Goal: Task Accomplishment & Management: Manage account settings

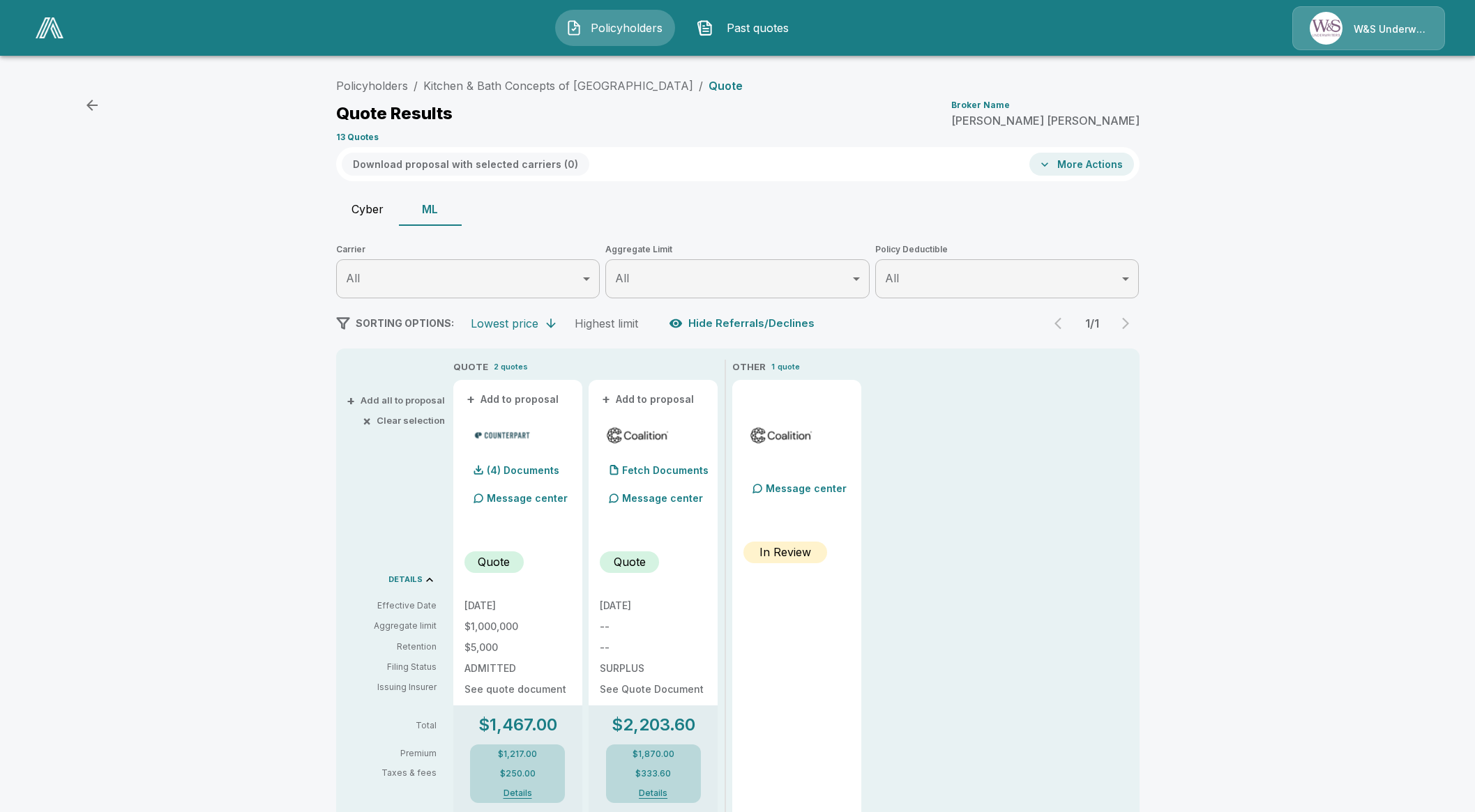
click at [644, 113] on div "Quote Results Broker Name Mike Keese" at bounding box center [738, 113] width 804 height 25
drag, startPoint x: 628, startPoint y: 85, endPoint x: 424, endPoint y: 87, distance: 204.0
click at [424, 87] on ol "Policyholders / Kitchen & Bath Concepts of Pittsburgh / Quote" at bounding box center [540, 86] width 407 height 17
copy link "Kitchen & Bath Concepts of Pittsburgh"
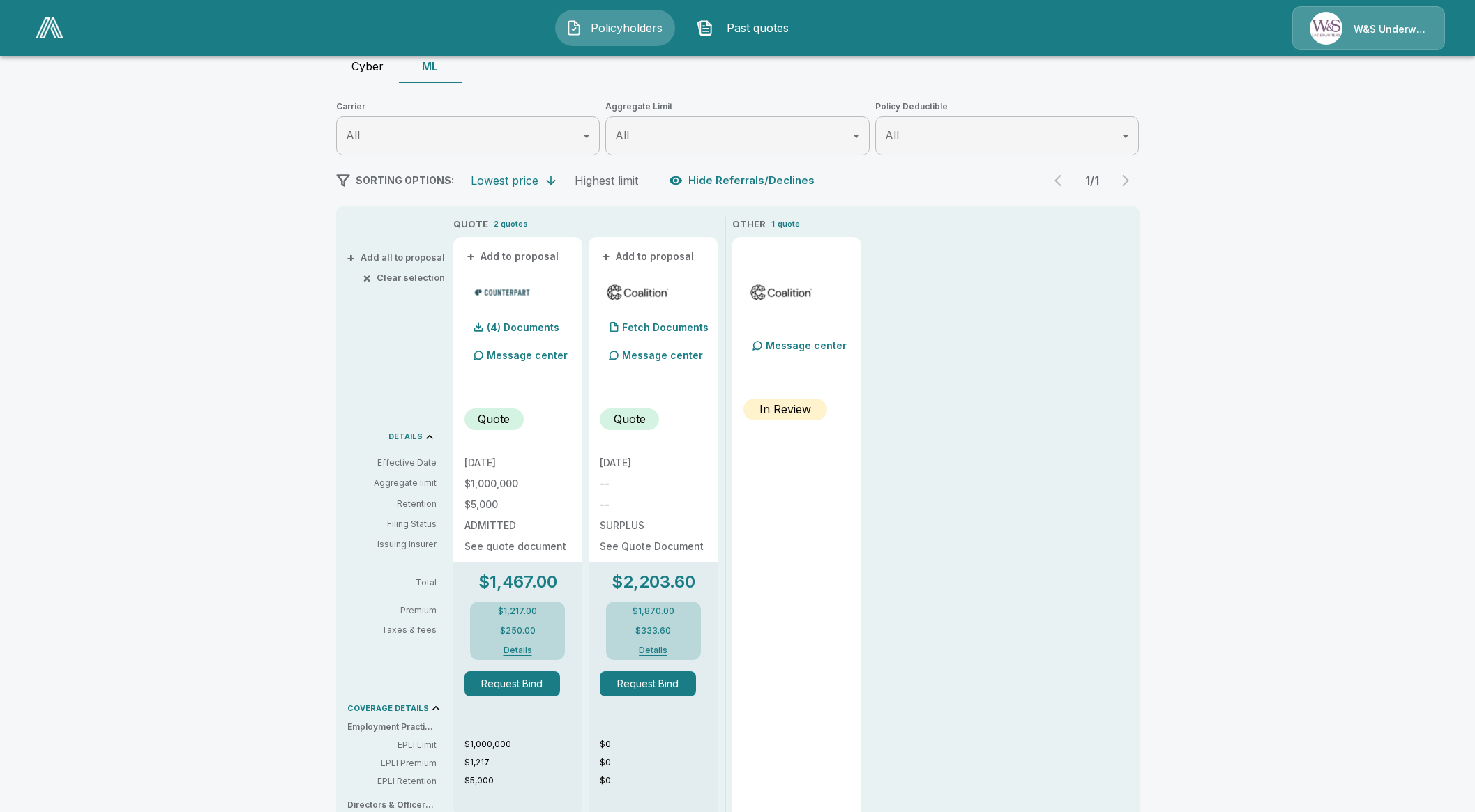
scroll to position [174, 0]
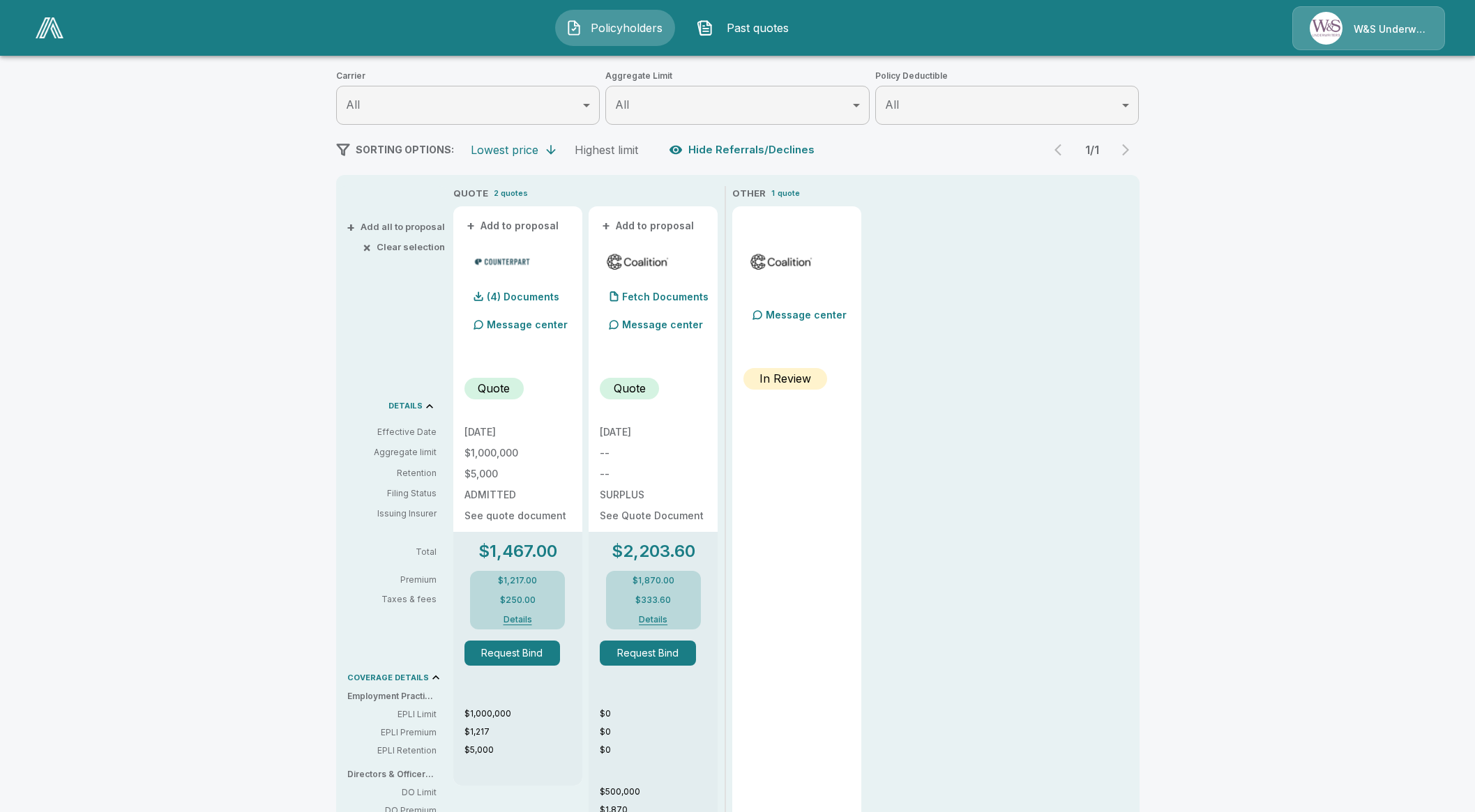
click at [537, 656] on button "Request Bind" at bounding box center [513, 653] width 96 height 25
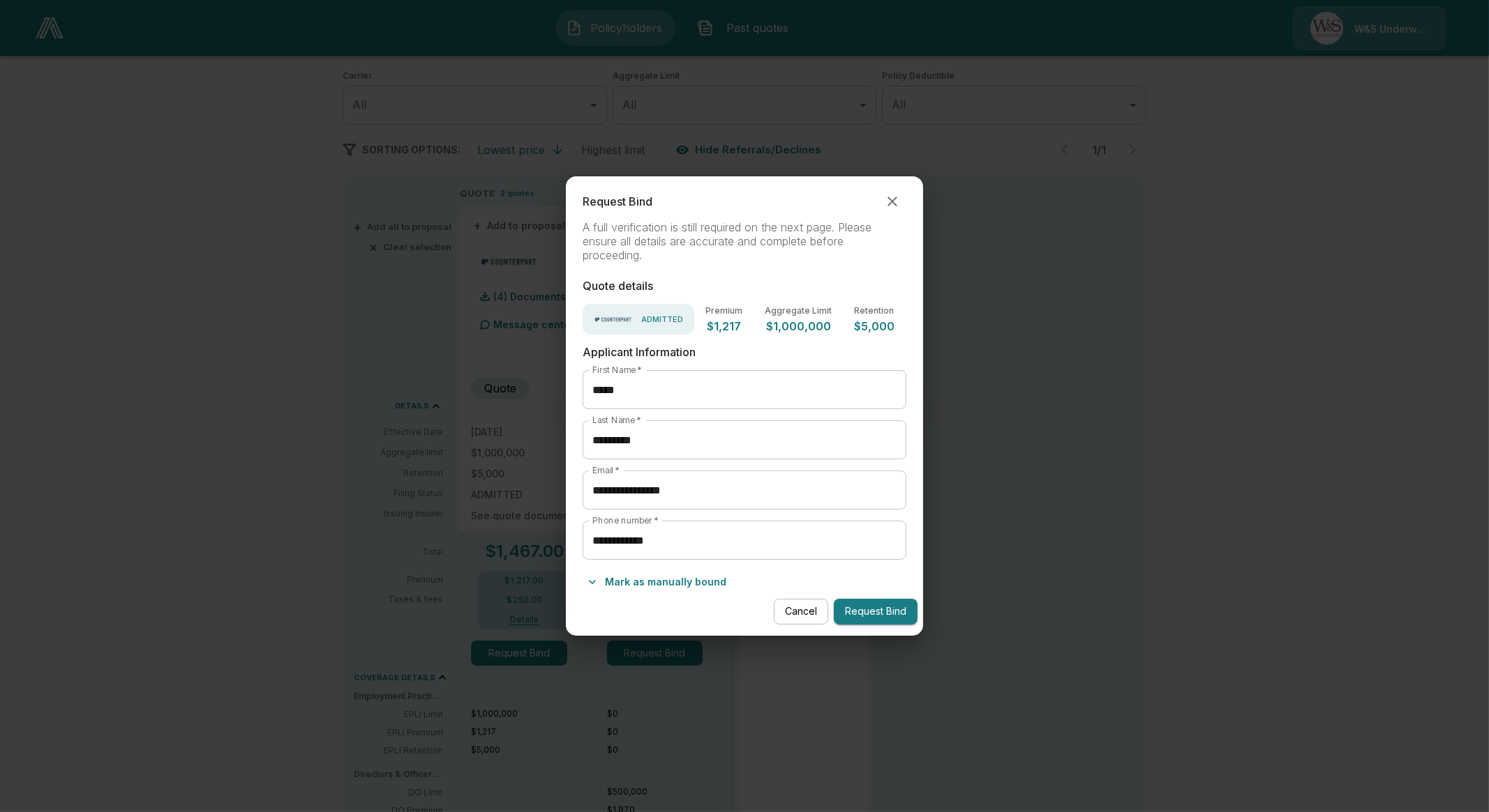
click at [665, 586] on button "Mark as manually bound" at bounding box center [657, 582] width 150 height 22
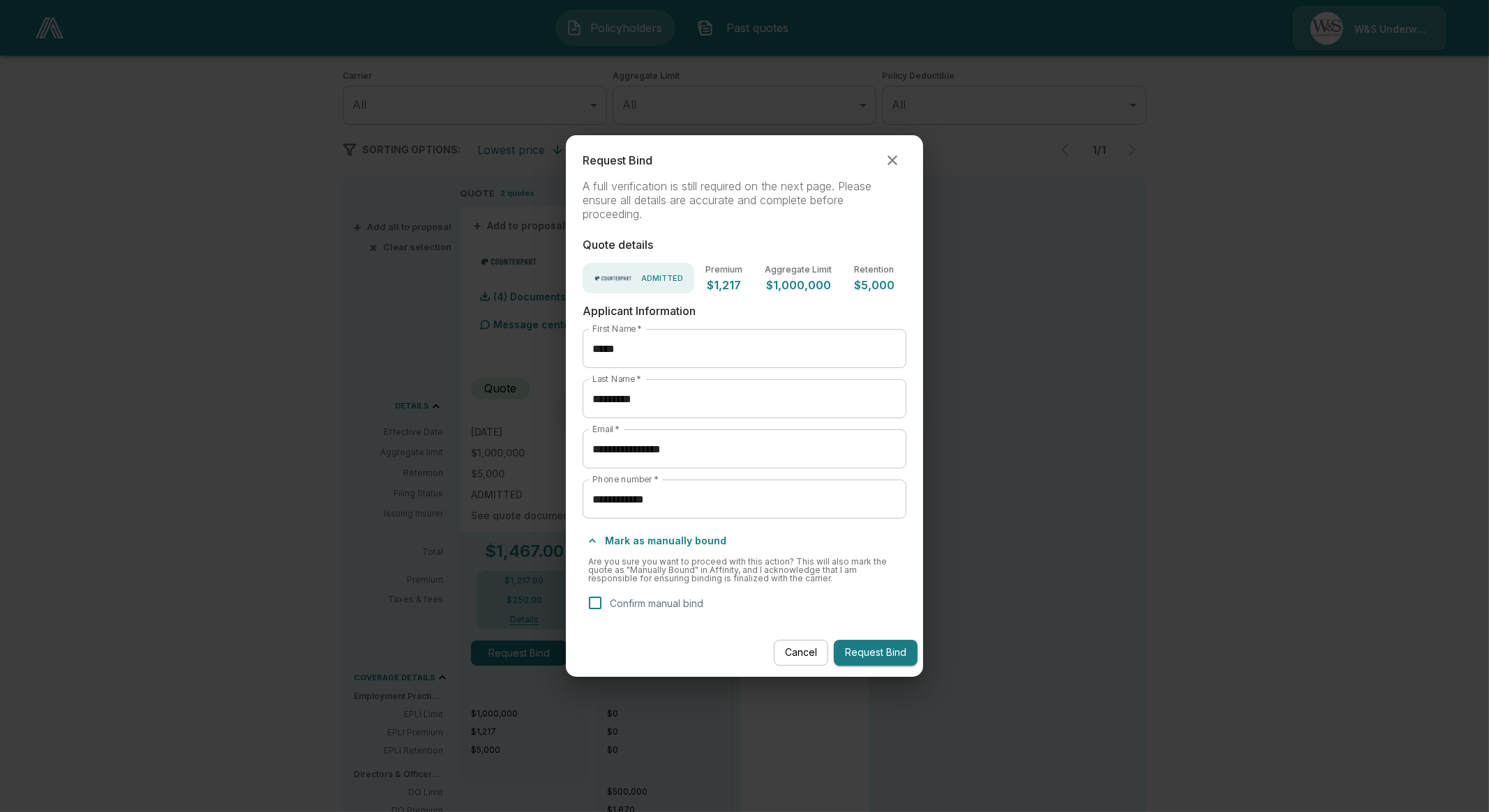
click at [666, 593] on label "Confirm manual bind" at bounding box center [641, 603] width 123 height 30
click at [847, 652] on button "Request Bind" at bounding box center [875, 653] width 84 height 26
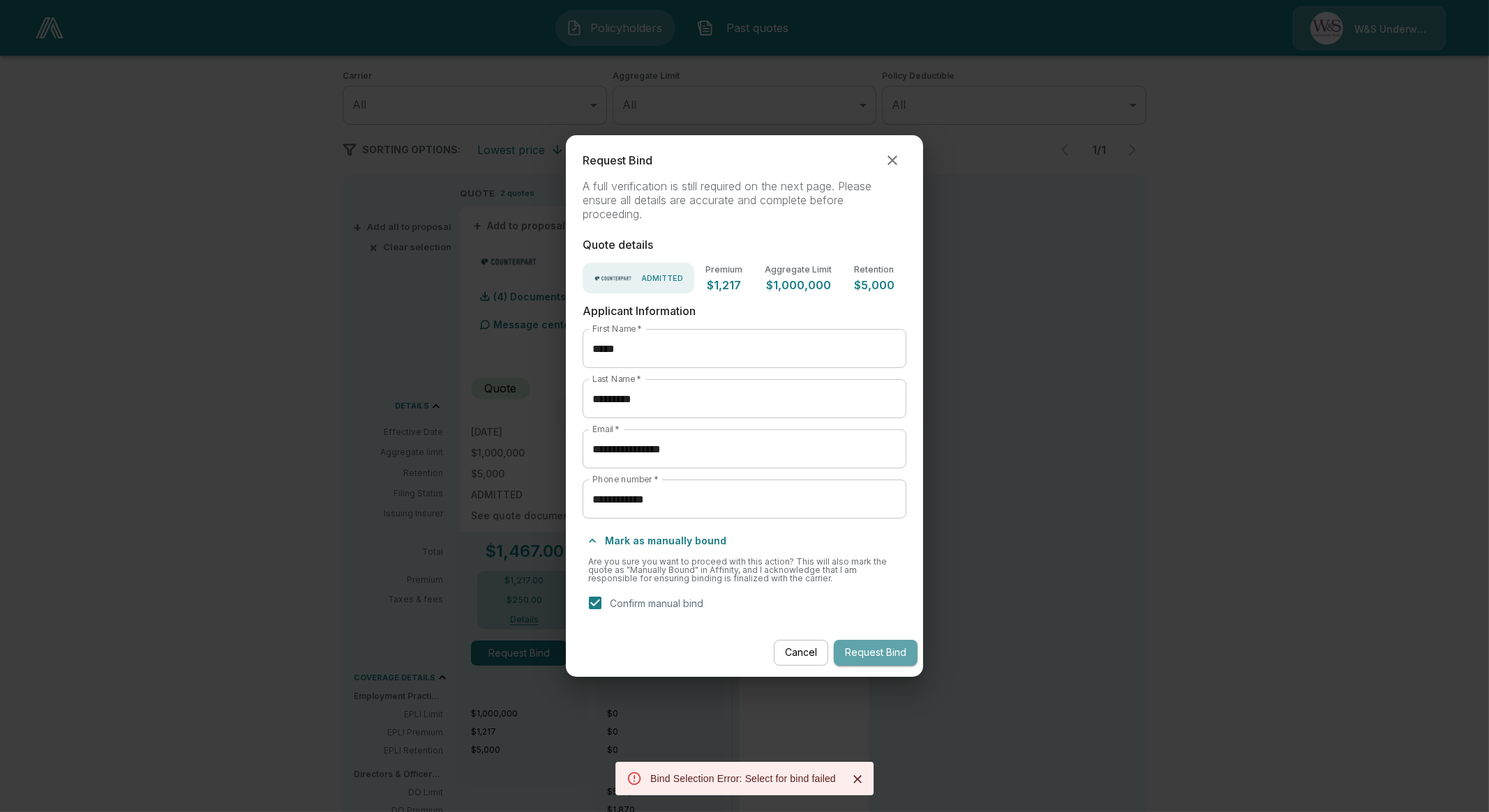
click at [897, 649] on button "Request Bind" at bounding box center [875, 653] width 84 height 26
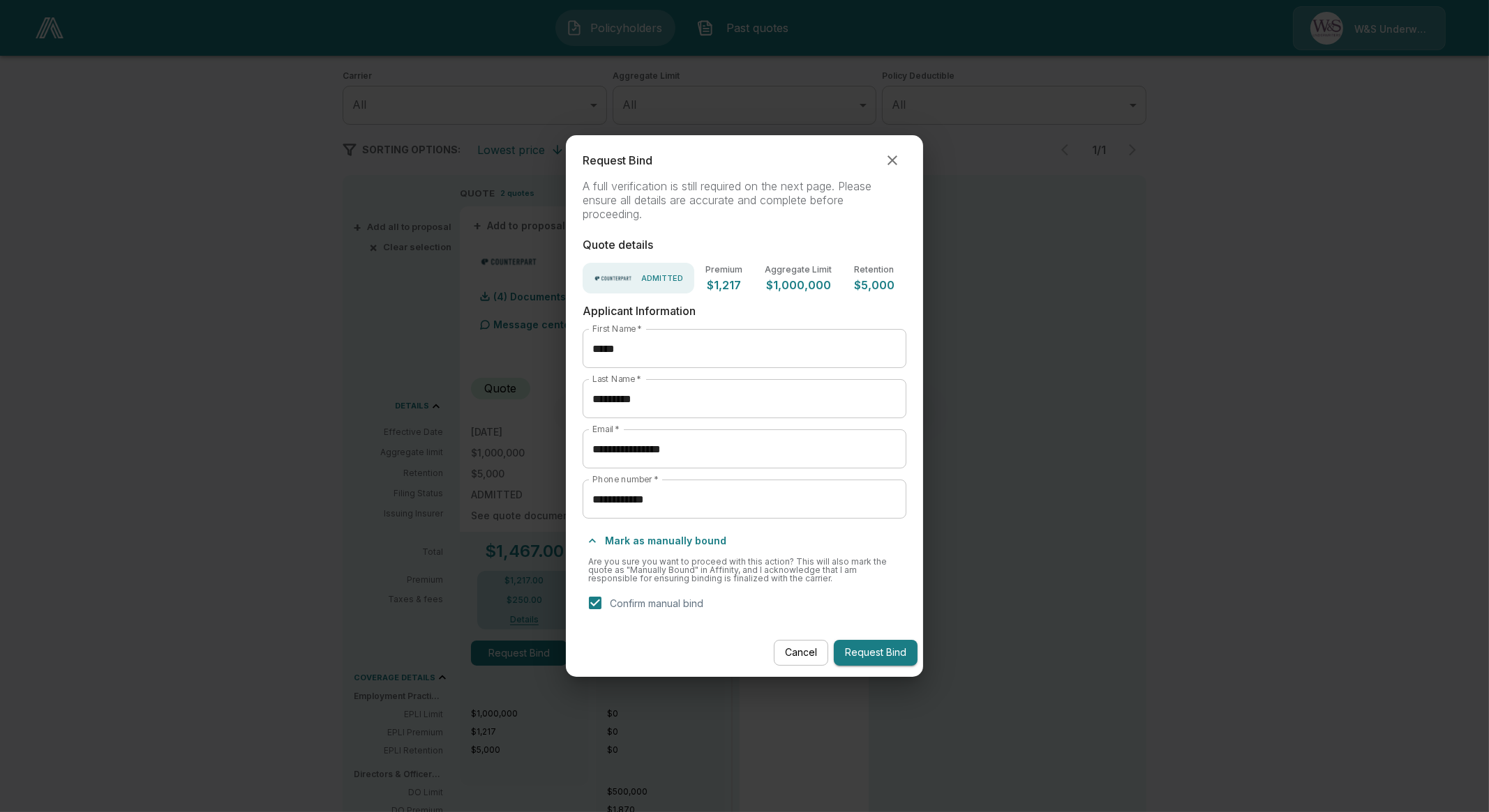
click at [876, 660] on button "Request Bind" at bounding box center [875, 653] width 84 height 26
click at [857, 779] on icon "Close" at bounding box center [857, 779] width 8 height 8
click at [488, 387] on div "**********" at bounding box center [744, 406] width 1489 height 812
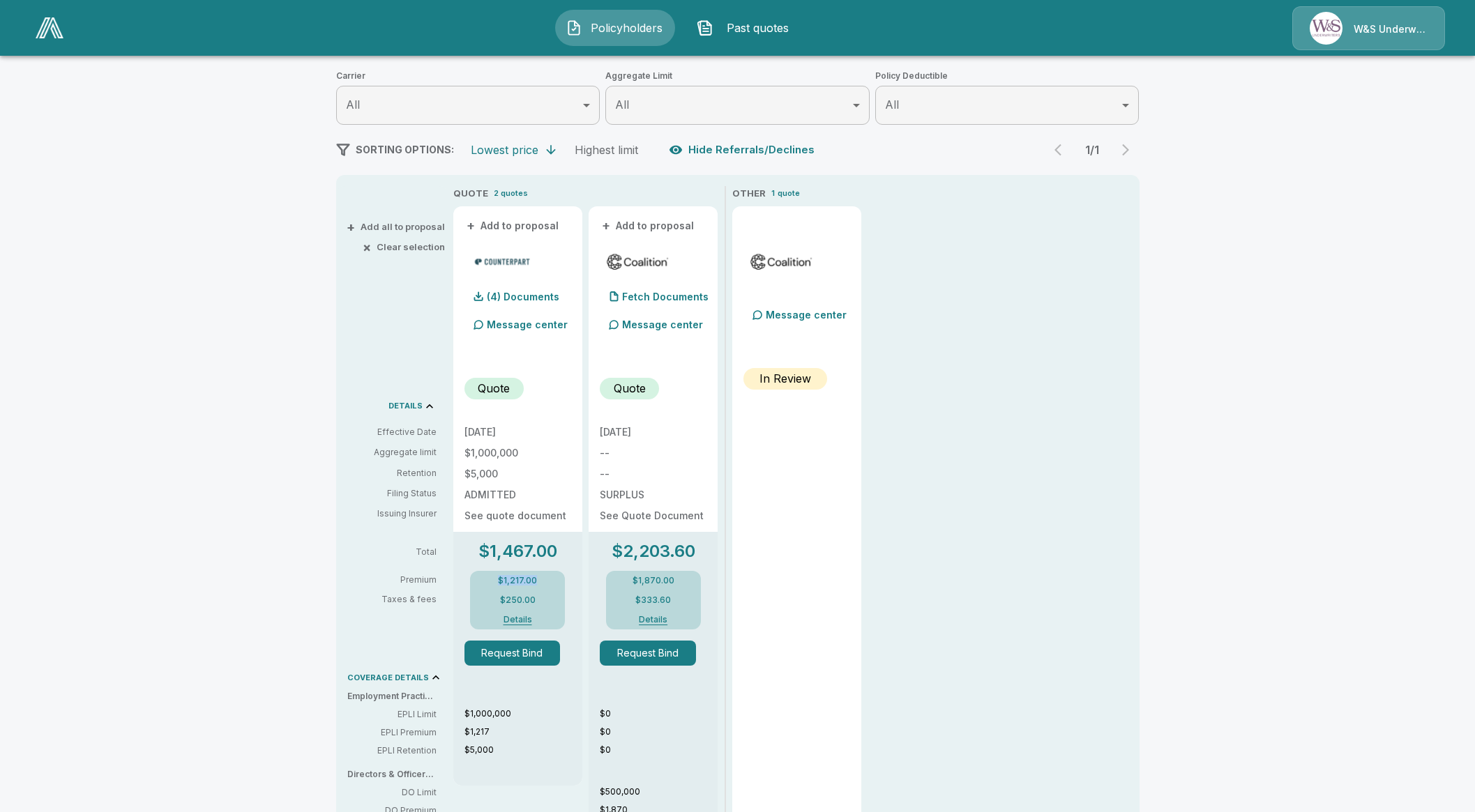
drag, startPoint x: 551, startPoint y: 576, endPoint x: 480, endPoint y: 583, distance: 71.3
click at [480, 583] on div "$1,217.00 $250.00 Details" at bounding box center [518, 600] width 95 height 58
copy p "$1,217.00"
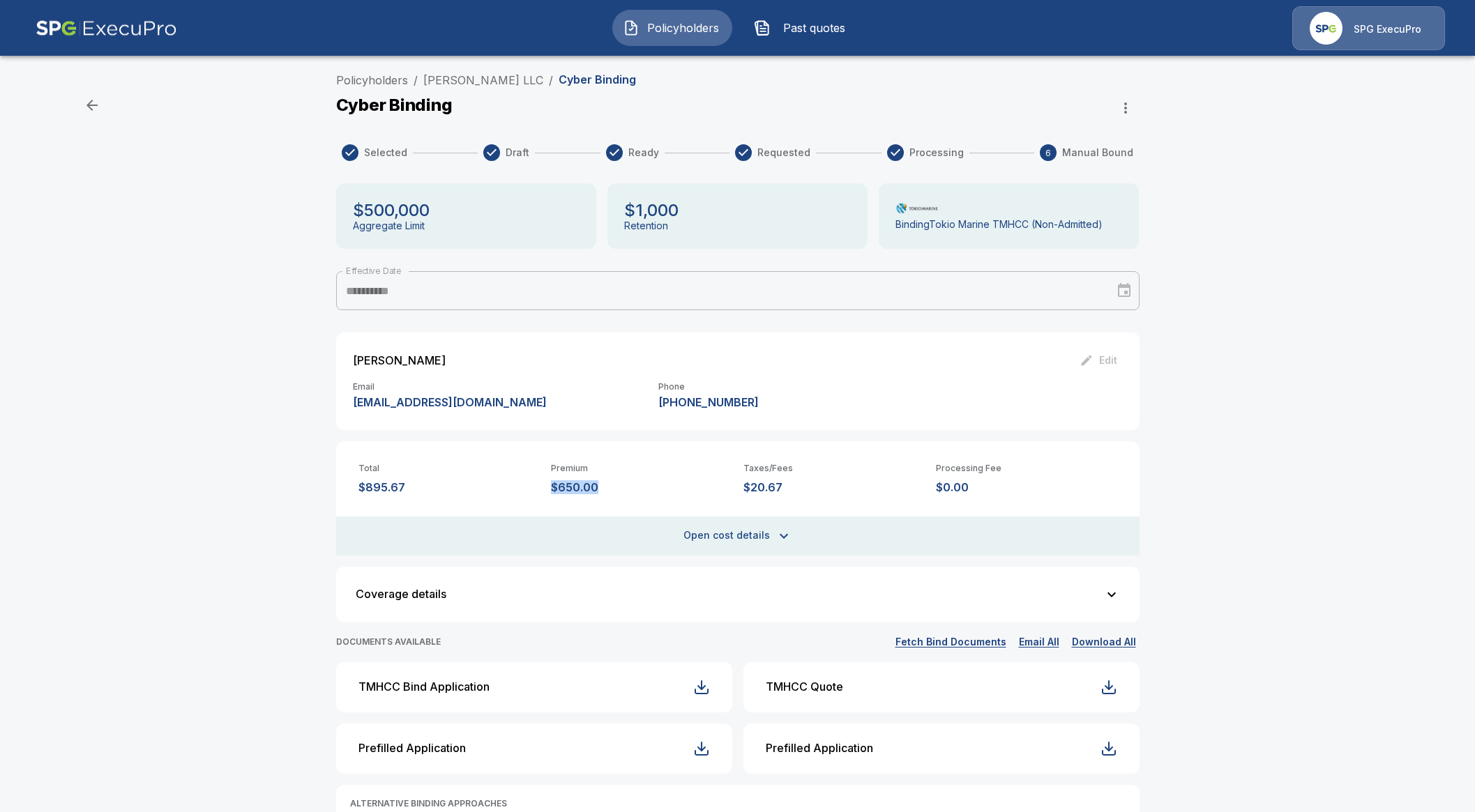
drag, startPoint x: 619, startPoint y: 488, endPoint x: 556, endPoint y: 485, distance: 63.1
click at [556, 485] on div "Total $895.67 Premium $650.00 Taxes/Fees $20.67 Processing Fee $0.00" at bounding box center [738, 467] width 804 height 53
copy p "$650.00"
